Goal: Task Accomplishment & Management: Manage account settings

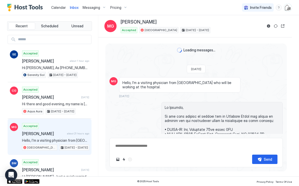
scroll to position [235, 1]
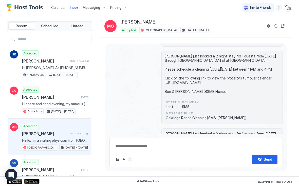
click at [58, 6] on span "Calendar" at bounding box center [58, 7] width 15 height 4
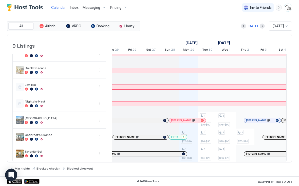
scroll to position [42, 0]
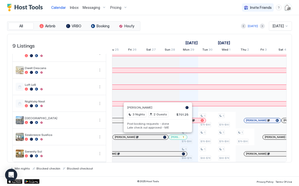
click at [155, 138] on div at bounding box center [155, 137] width 4 height 4
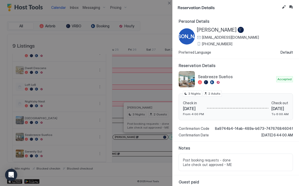
click at [281, 10] on button "Edit reservation" at bounding box center [283, 7] width 6 height 6
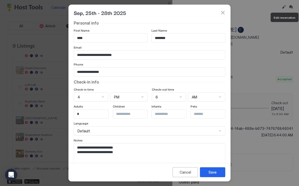
click at [180, 153] on textarea "**********" at bounding box center [149, 155] width 151 height 25
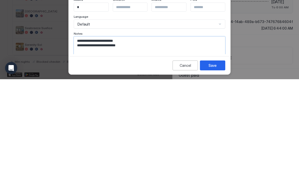
paste textarea "**********"
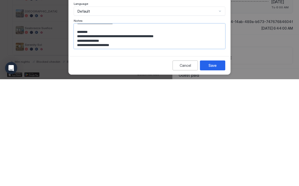
type textarea "**********"
click at [214, 170] on div "Save" at bounding box center [212, 172] width 8 height 5
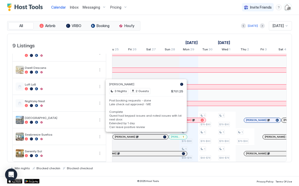
click at [162, 116] on pre "Post booking requests - done Late check out approved - ME Complete Guest had ke…" at bounding box center [146, 114] width 74 height 30
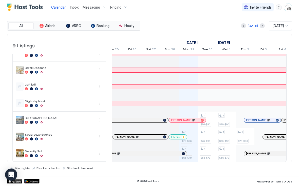
click at [143, 138] on div at bounding box center [143, 137] width 4 height 4
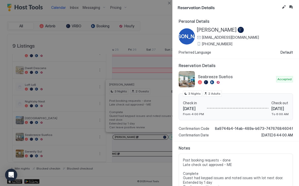
click at [292, 6] on button "Inbox" at bounding box center [290, 7] width 6 height 6
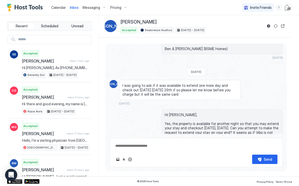
scroll to position [1156, 0]
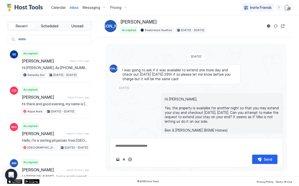
click at [265, 170] on div "Scheduled Messages" at bounding box center [259, 172] width 34 height 5
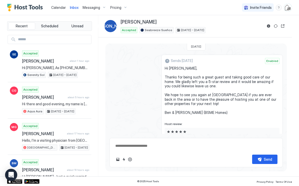
click at [271, 160] on button "Send now" at bounding box center [270, 162] width 5 height 5
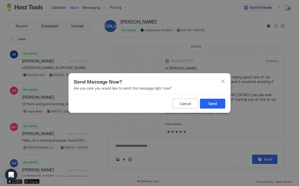
click at [215, 103] on div "Send" at bounding box center [212, 103] width 8 height 5
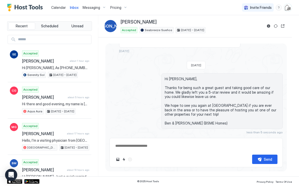
scroll to position [1226, 0]
